Goal: Task Accomplishment & Management: Use online tool/utility

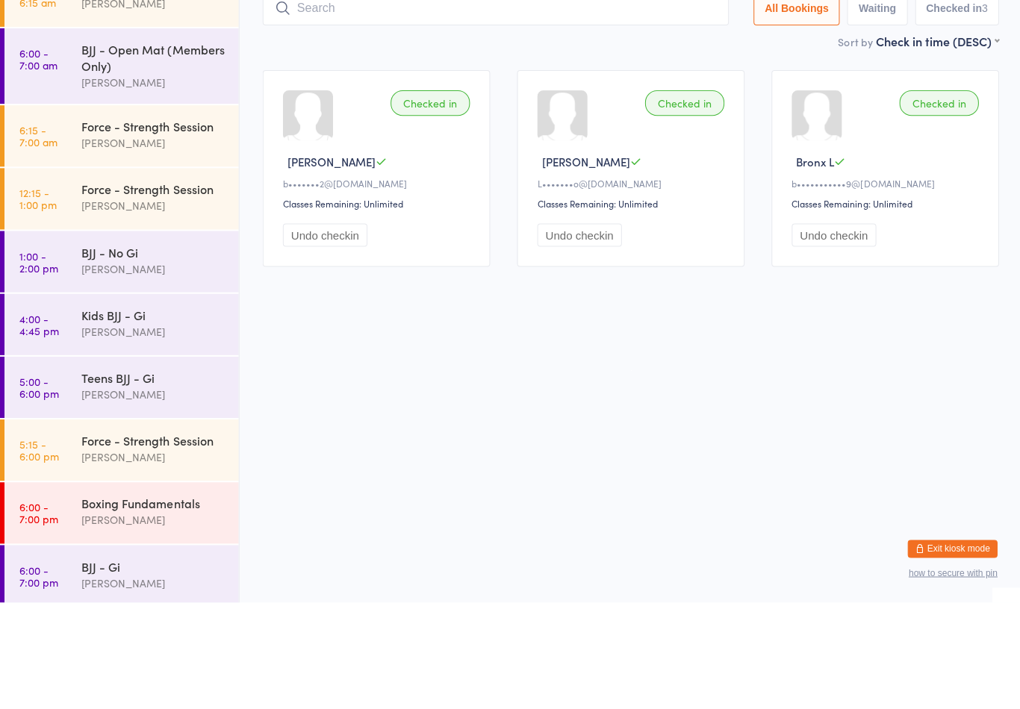
scroll to position [71, 0]
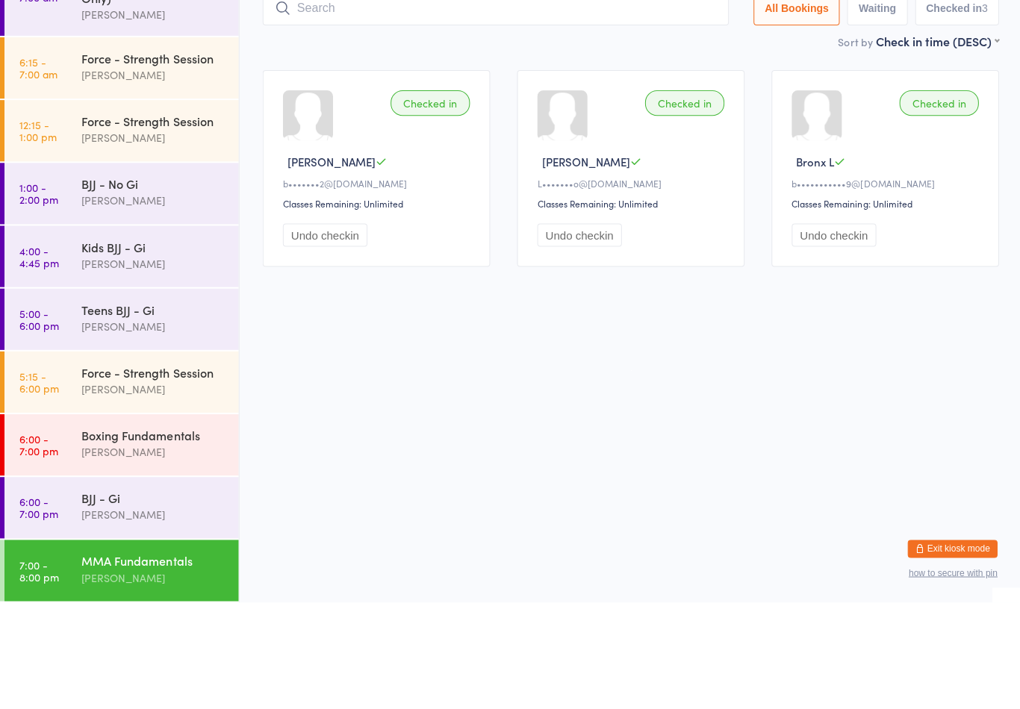
click at [305, 287] on div "Checked in [GEOGRAPHIC_DATA] B b•••••••2@[DOMAIN_NAME] Classes Remaining: Unlim…" at bounding box center [629, 275] width 761 height 223
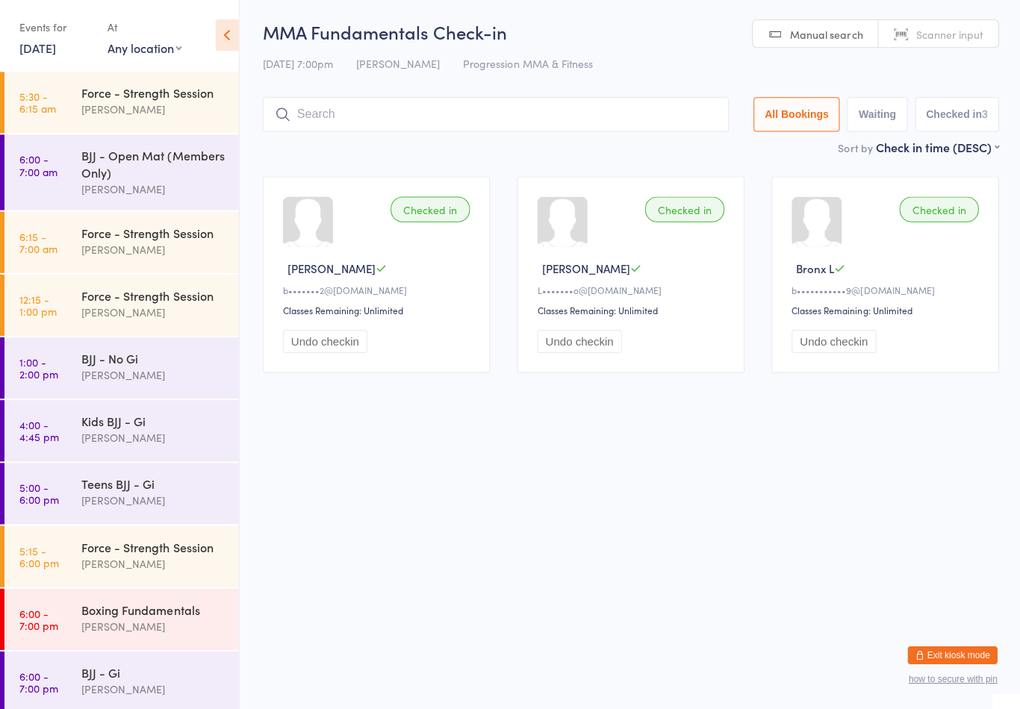
scroll to position [0, 0]
click at [153, 242] on div "Force - Strength Session" at bounding box center [153, 233] width 144 height 16
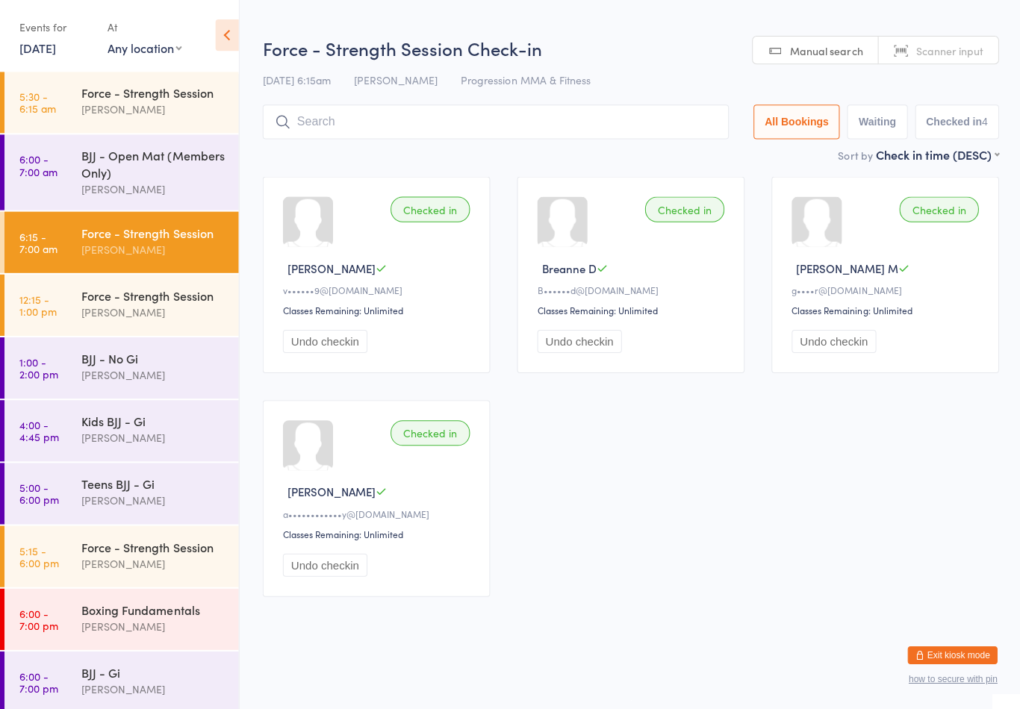
click at [424, 113] on input "search" at bounding box center [494, 123] width 465 height 34
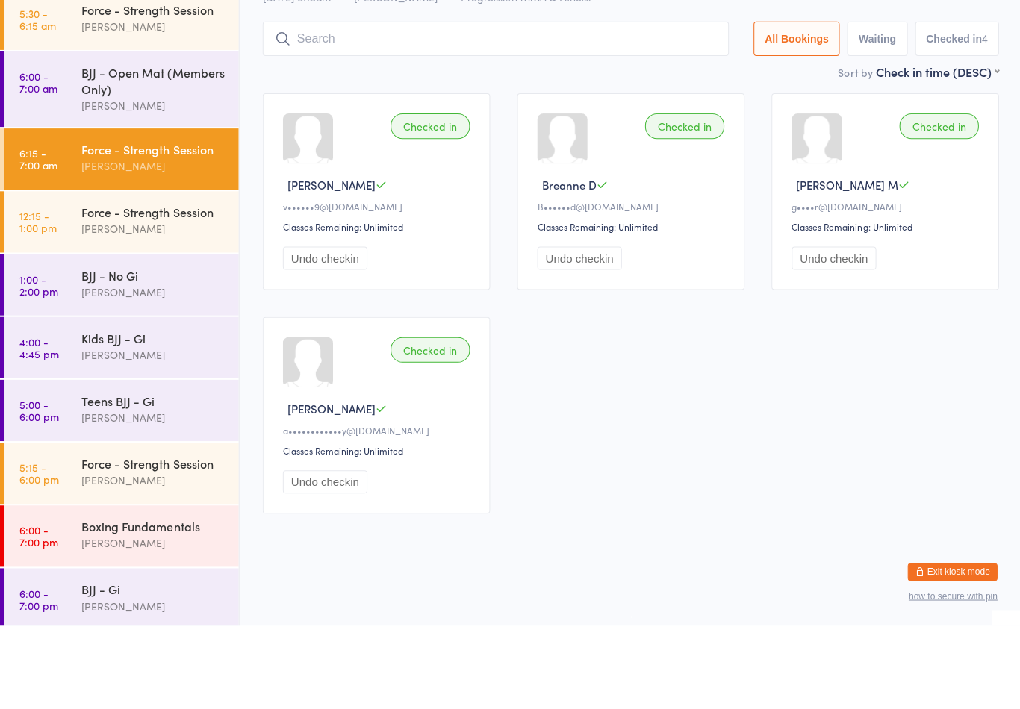
click at [618, 319] on div "Checked in [PERSON_NAME] A v••••••9@[DOMAIN_NAME] Classes Remaining: Unlimited …" at bounding box center [629, 387] width 761 height 446
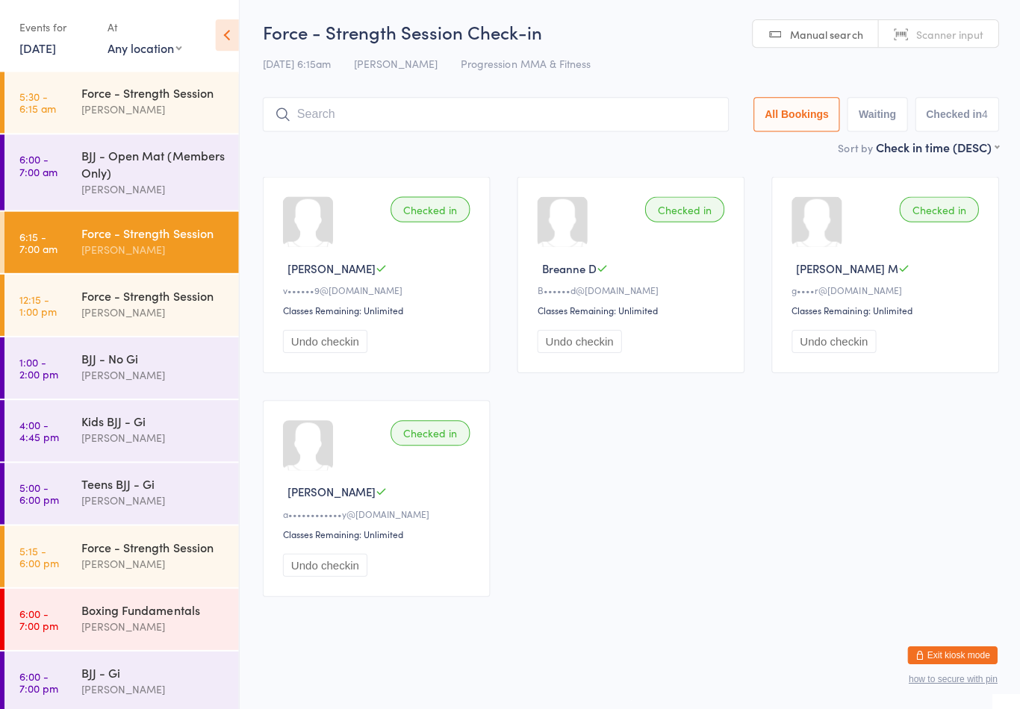
click at [56, 48] on link "[DATE]" at bounding box center [37, 49] width 37 height 16
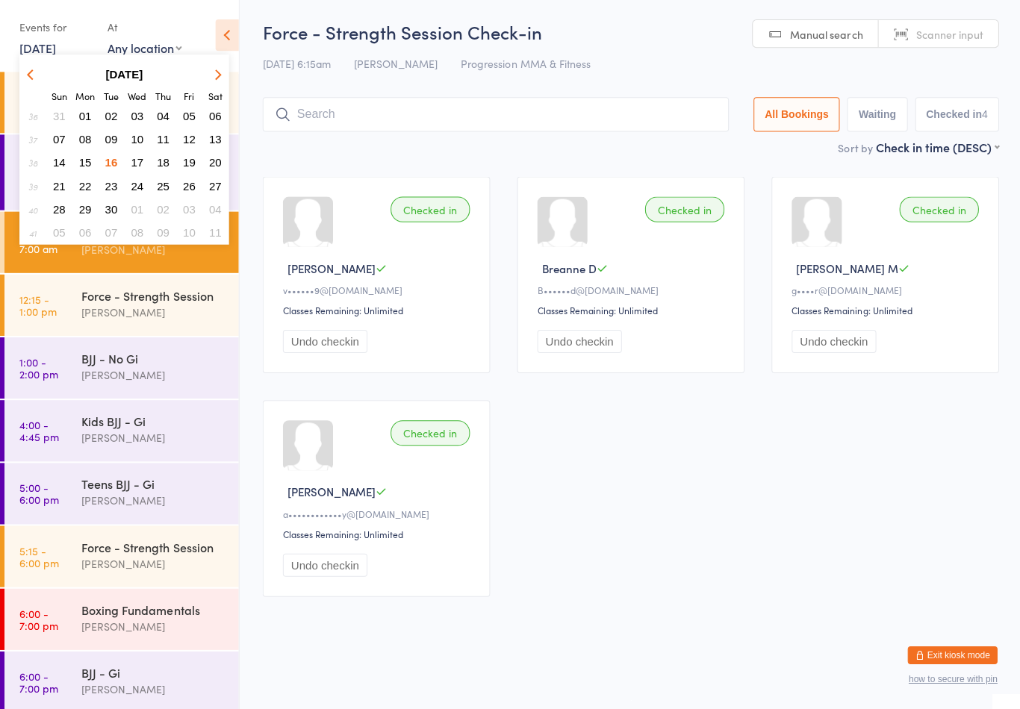
click at [130, 163] on button "17" at bounding box center [136, 164] width 23 height 20
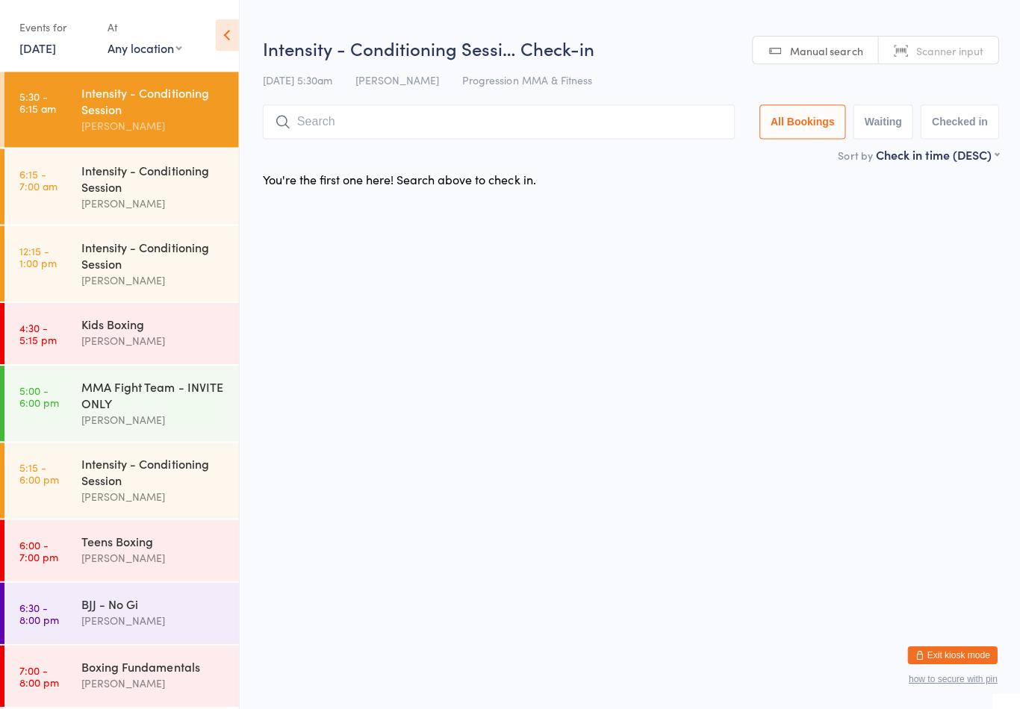
click at [196, 196] on div "Intensity - Conditioning Session" at bounding box center [153, 179] width 144 height 33
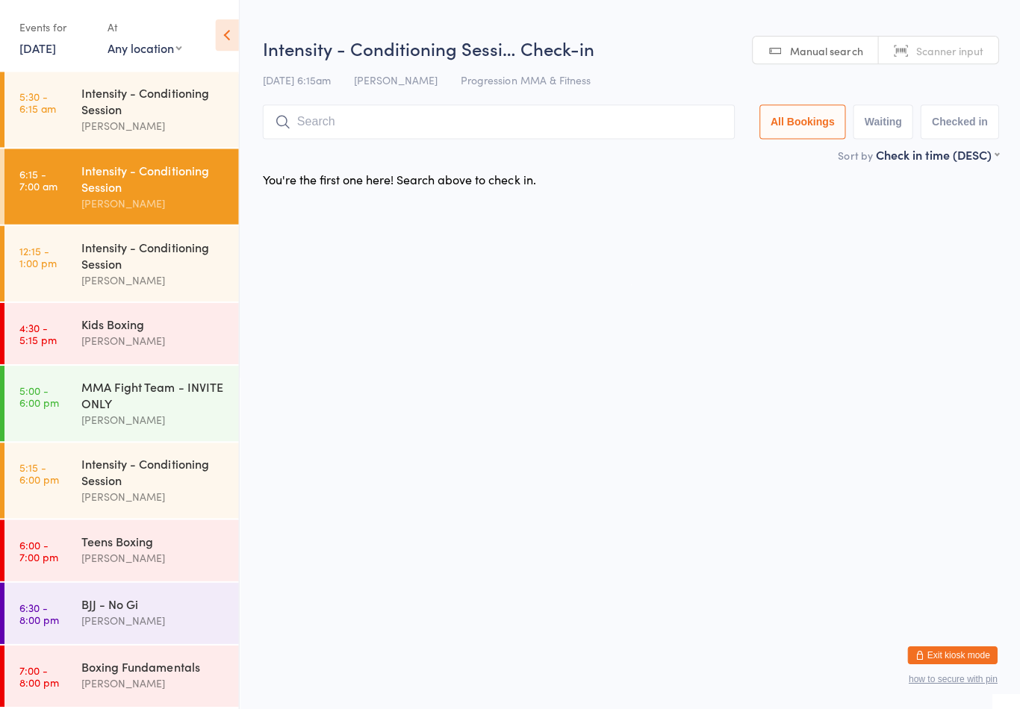
click at [414, 125] on input "search" at bounding box center [497, 123] width 471 height 34
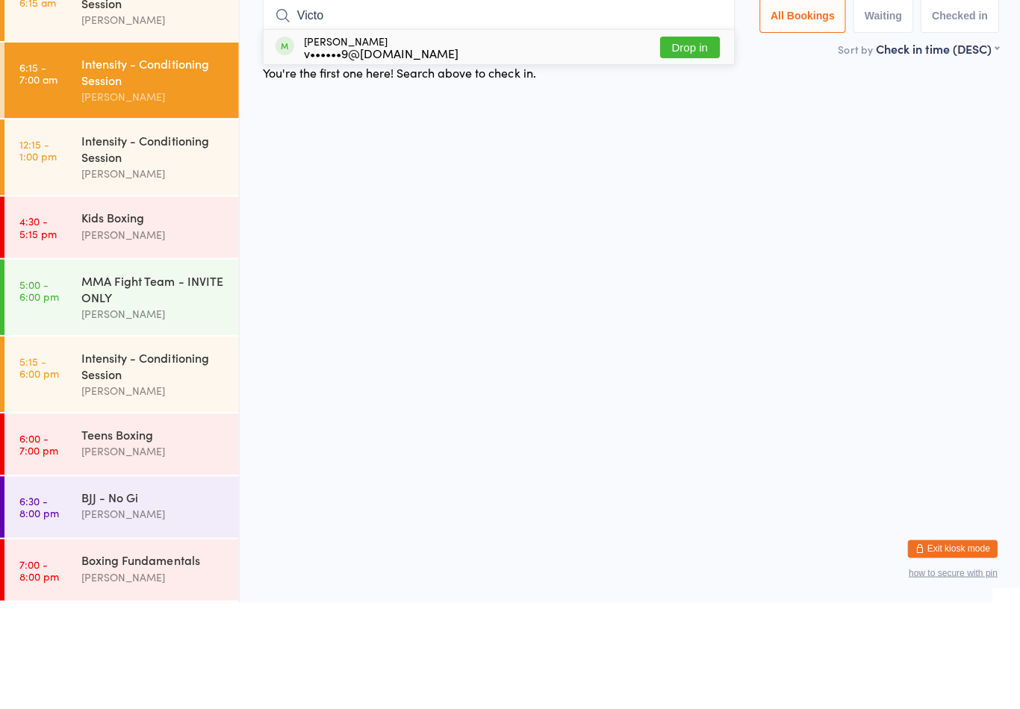
type input "Victo"
click at [697, 144] on button "Drop in" at bounding box center [688, 155] width 60 height 22
